Goal: Find contact information: Obtain details needed to contact an individual or organization

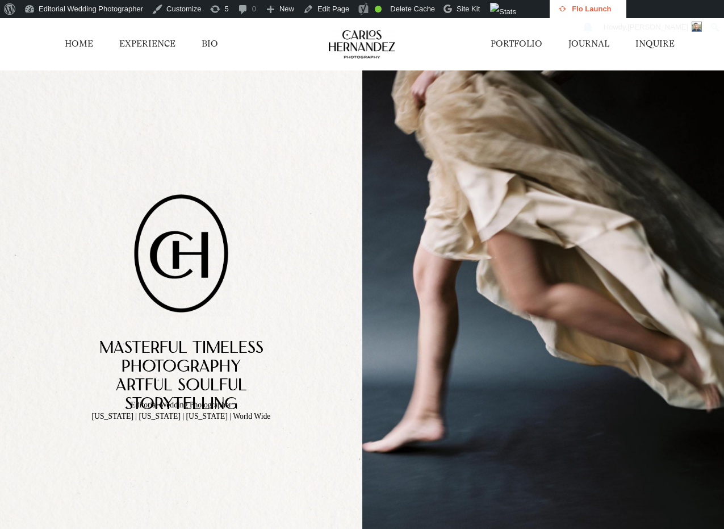
click at [646, 45] on link "INQUIRE" at bounding box center [654, 44] width 39 height 12
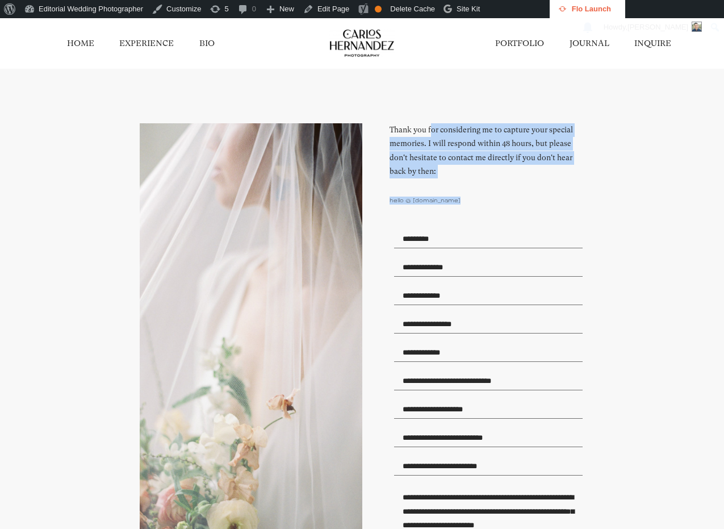
drag, startPoint x: 389, startPoint y: 131, endPoint x: 480, endPoint y: 203, distance: 116.0
click at [480, 204] on div "**********" at bounding box center [473, 403] width 223 height 560
copy div "Thank you for considering me to capture your special memories. I will respond w…"
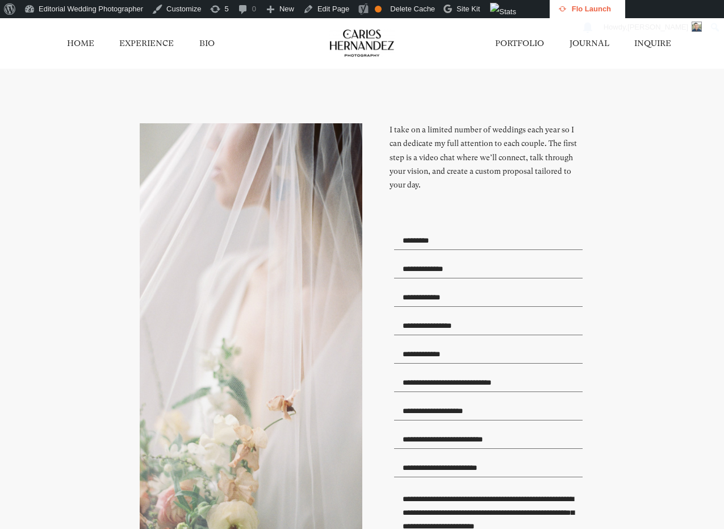
click at [209, 45] on link "BIO" at bounding box center [206, 42] width 15 height 11
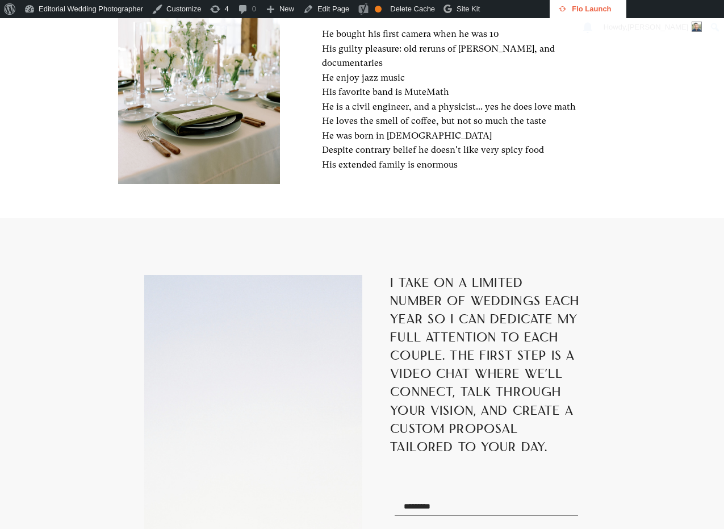
scroll to position [1356, 0]
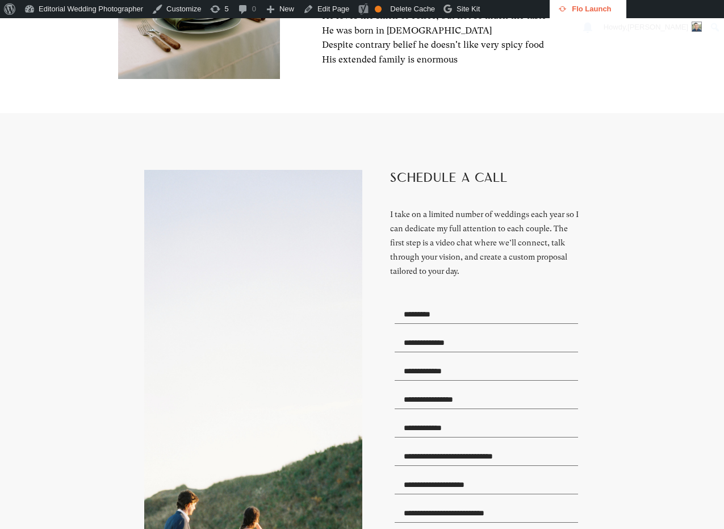
scroll to position [1457, 0]
